Goal: Task Accomplishment & Management: Complete application form

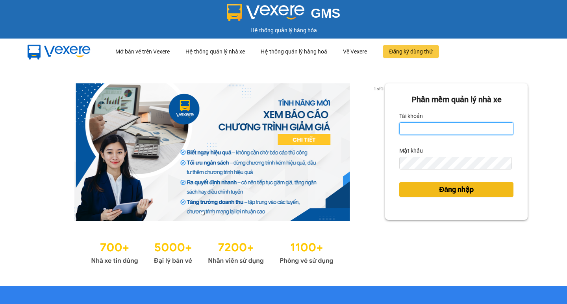
type input "hoangmaisg.kimma"
click at [444, 189] on span "Đăng nhập" at bounding box center [456, 189] width 35 height 11
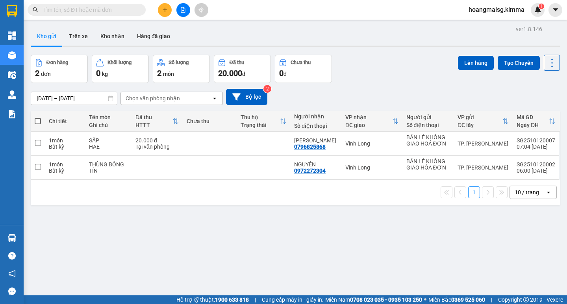
click at [187, 9] on button at bounding box center [183, 10] width 14 height 14
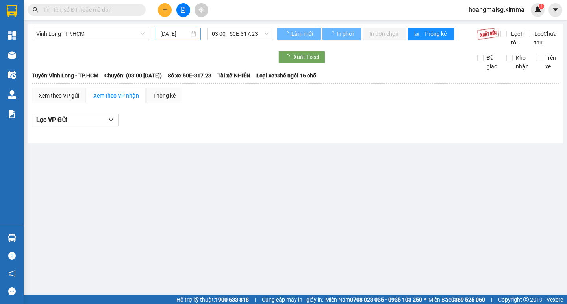
click at [177, 34] on input "[DATE]" at bounding box center [174, 34] width 29 height 9
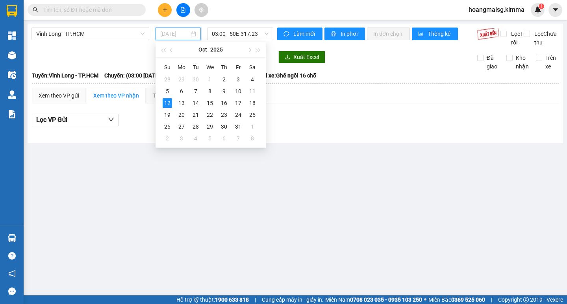
drag, startPoint x: 253, startPoint y: 91, endPoint x: 246, endPoint y: 49, distance: 42.7
click at [253, 90] on div "11" at bounding box center [251, 91] width 9 height 9
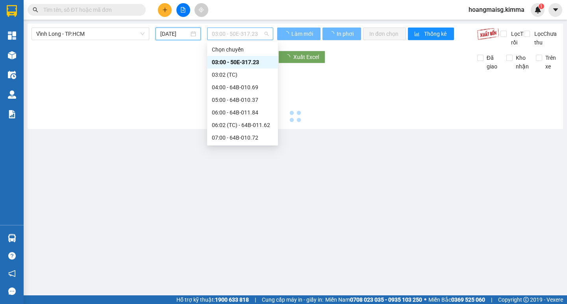
click at [233, 30] on span "03:00 - 50E-317.23" at bounding box center [240, 34] width 57 height 12
type input "[DATE]"
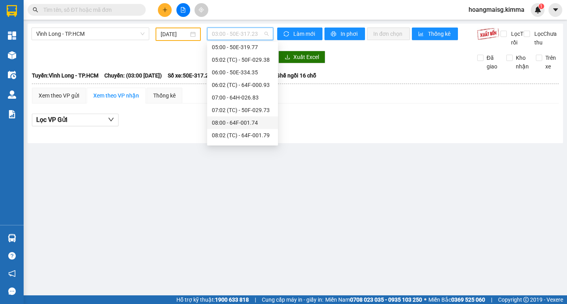
scroll to position [79, 0]
click at [241, 109] on div "08:00 - 64F-001.74" at bounding box center [242, 109] width 61 height 9
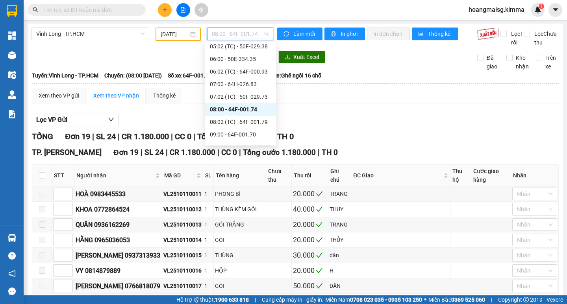
click at [222, 35] on span "08:00 - 64F-001.74" at bounding box center [240, 34] width 57 height 12
click at [226, 134] on div "09:00 - 64F-001.70" at bounding box center [240, 134] width 61 height 9
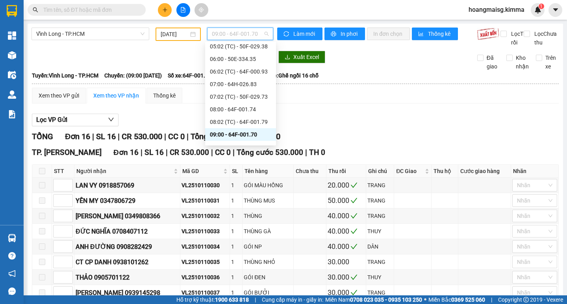
drag, startPoint x: 231, startPoint y: 33, endPoint x: 236, endPoint y: 71, distance: 38.5
click at [231, 34] on span "09:00 - 64F-001.70" at bounding box center [240, 34] width 57 height 12
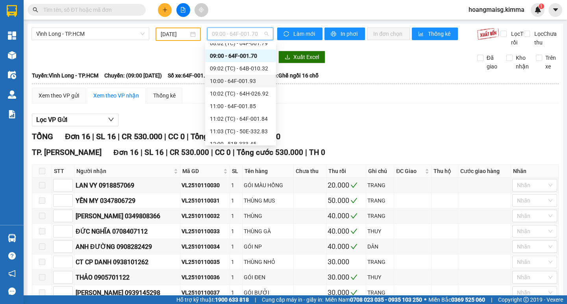
click at [223, 81] on div "10:00 - 64F-001.93" at bounding box center [240, 81] width 61 height 9
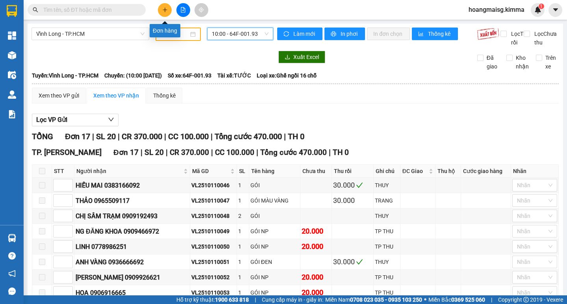
click at [164, 11] on icon "plus" at bounding box center [165, 10] width 6 height 6
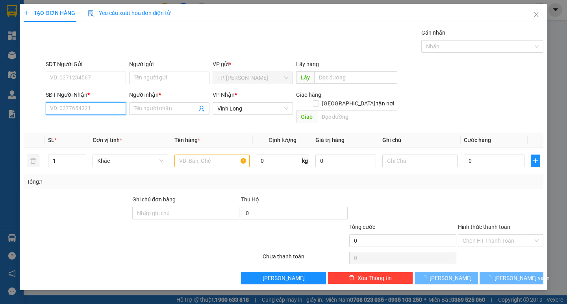
drag, startPoint x: 79, startPoint y: 109, endPoint x: 56, endPoint y: 114, distance: 24.2
click at [80, 109] on input "SĐT Người Nhận *" at bounding box center [86, 108] width 80 height 13
type input "02703823665"
click at [99, 124] on div "02703823665 - HUYỀN TRẠM" at bounding box center [86, 124] width 72 height 9
type input "HUYỀN TRẠM"
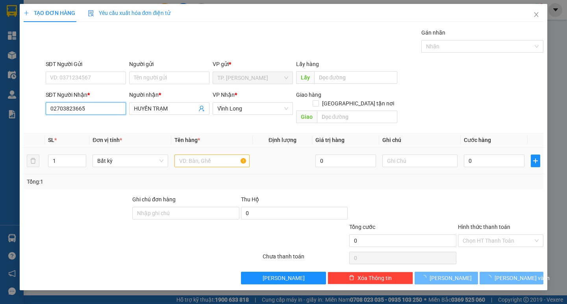
type input "02703823665"
click at [202, 155] on input "text" at bounding box center [211, 161] width 75 height 13
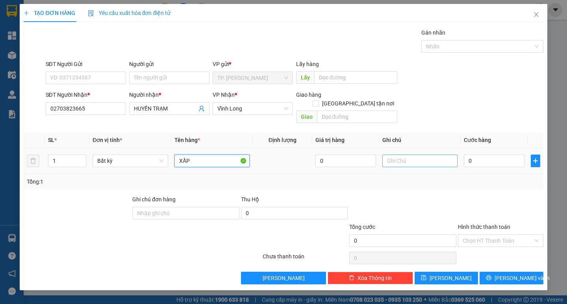
type input "XẤP"
click at [398, 156] on input "text" at bounding box center [419, 161] width 75 height 13
type input "5 XẤP"
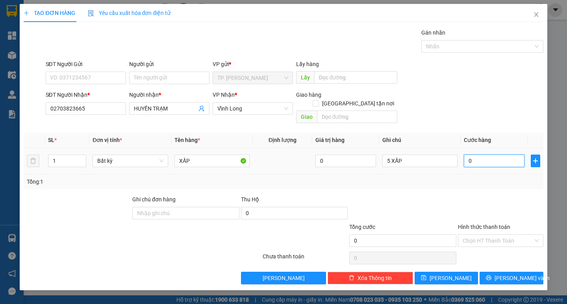
click at [489, 156] on input "0" at bounding box center [493, 161] width 61 height 13
type input "1"
type input "13"
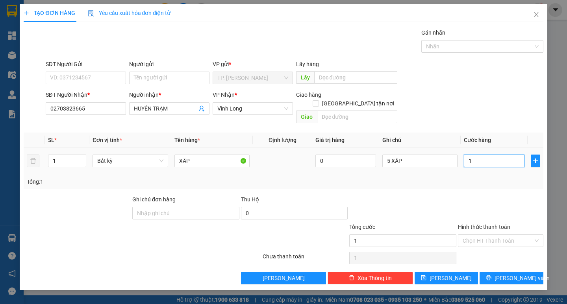
type input "13"
type input "130"
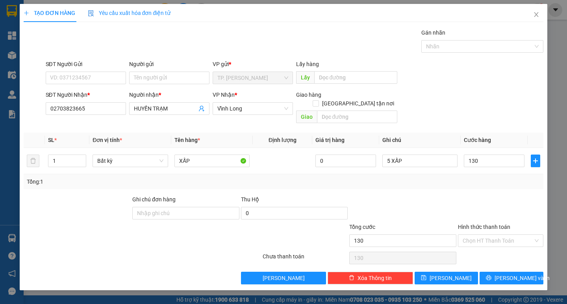
type input "130.000"
drag, startPoint x: 491, startPoint y: 228, endPoint x: 489, endPoint y: 240, distance: 12.7
click at [491, 235] on input "Hình thức thanh toán" at bounding box center [497, 241] width 70 height 12
click at [485, 250] on div "Tại văn phòng" at bounding box center [500, 248] width 76 height 9
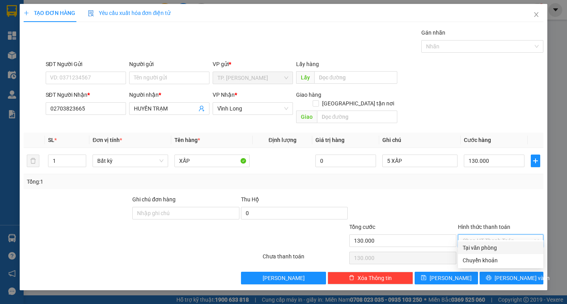
type input "0"
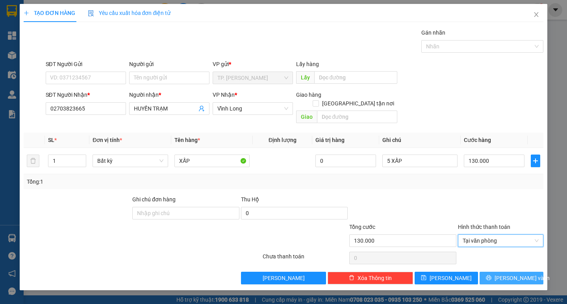
click at [491, 275] on icon "printer" at bounding box center [488, 277] width 5 height 5
